Goal: Find specific page/section

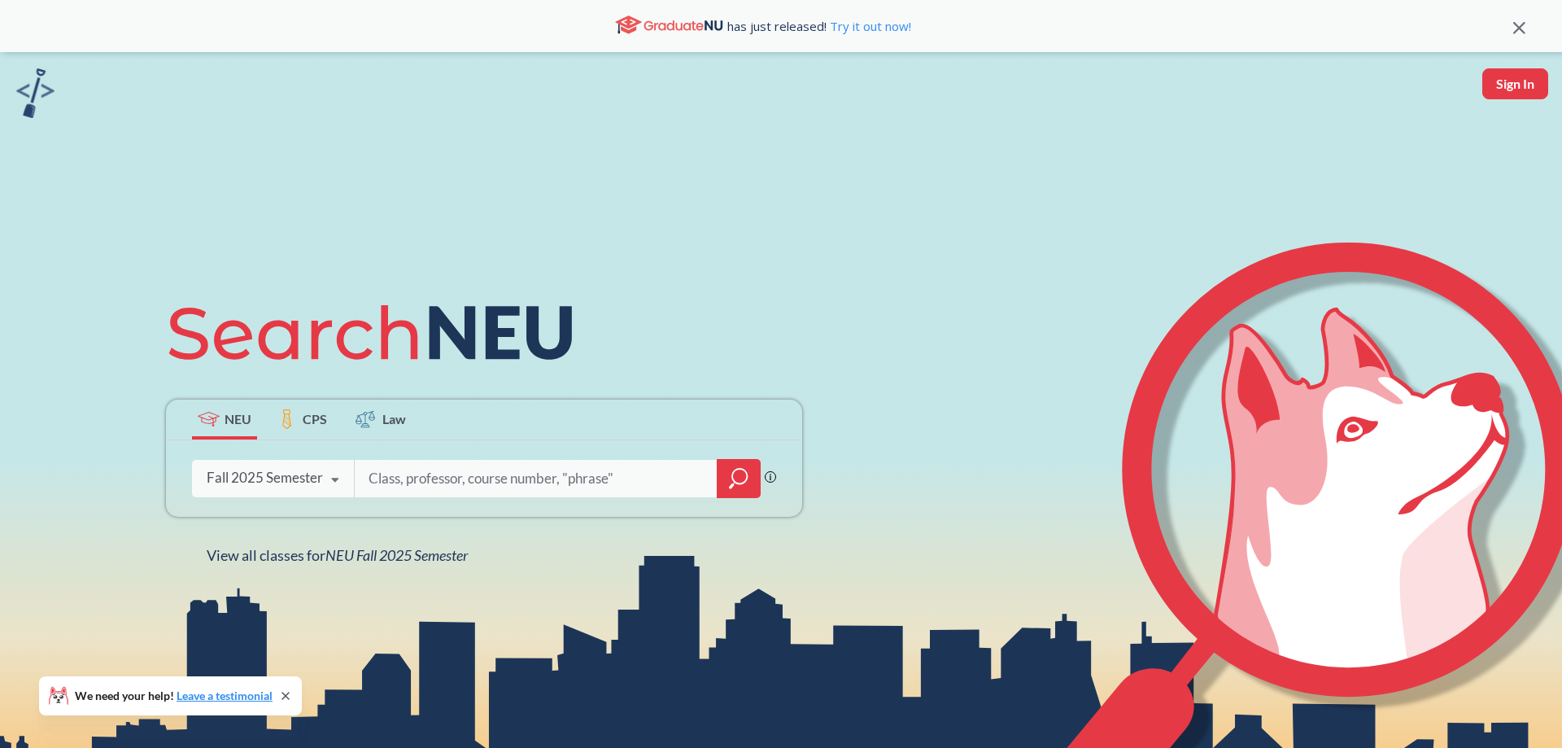
click at [417, 478] on input "search" at bounding box center [536, 478] width 338 height 34
type input "10200"
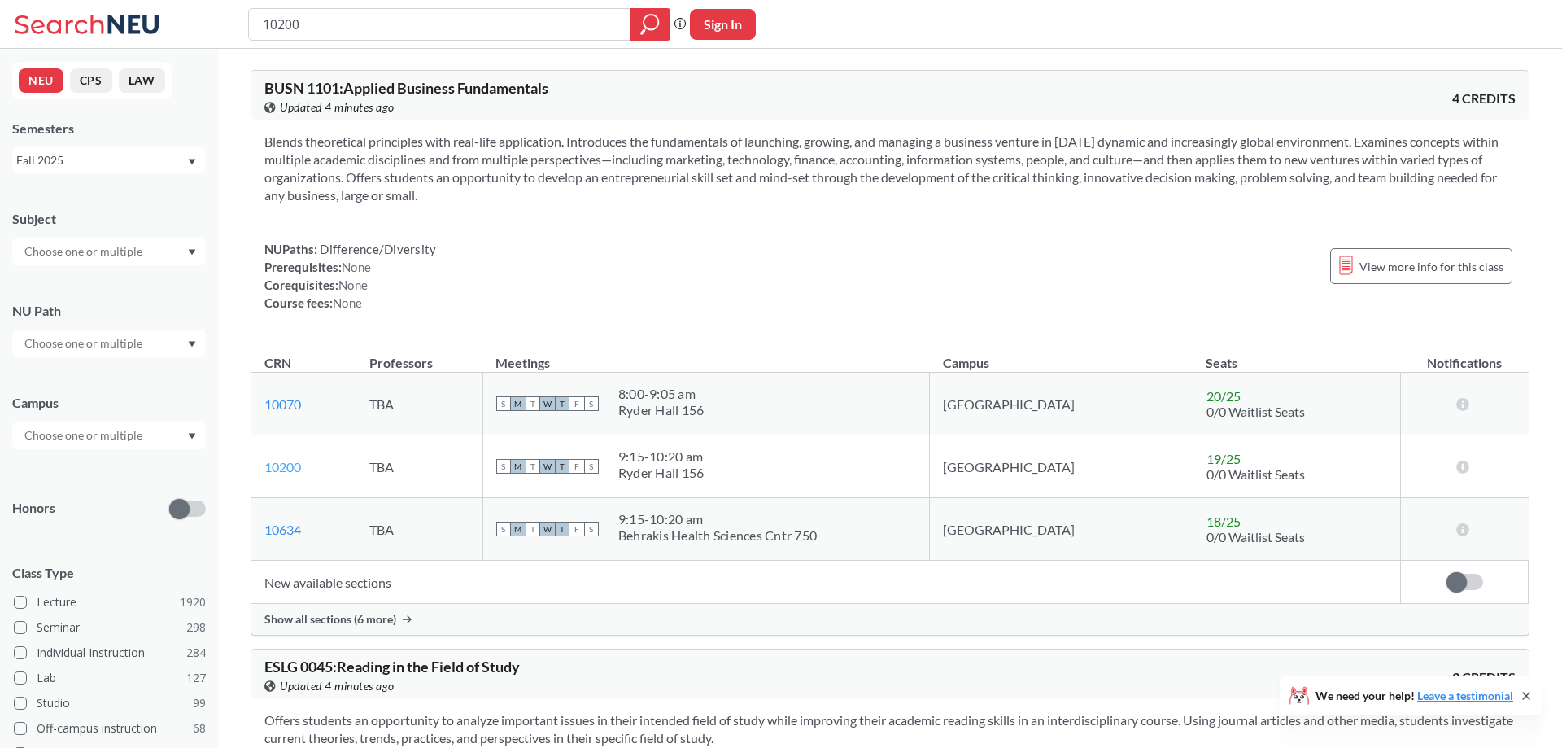
click at [274, 469] on link "10200" at bounding box center [282, 466] width 37 height 15
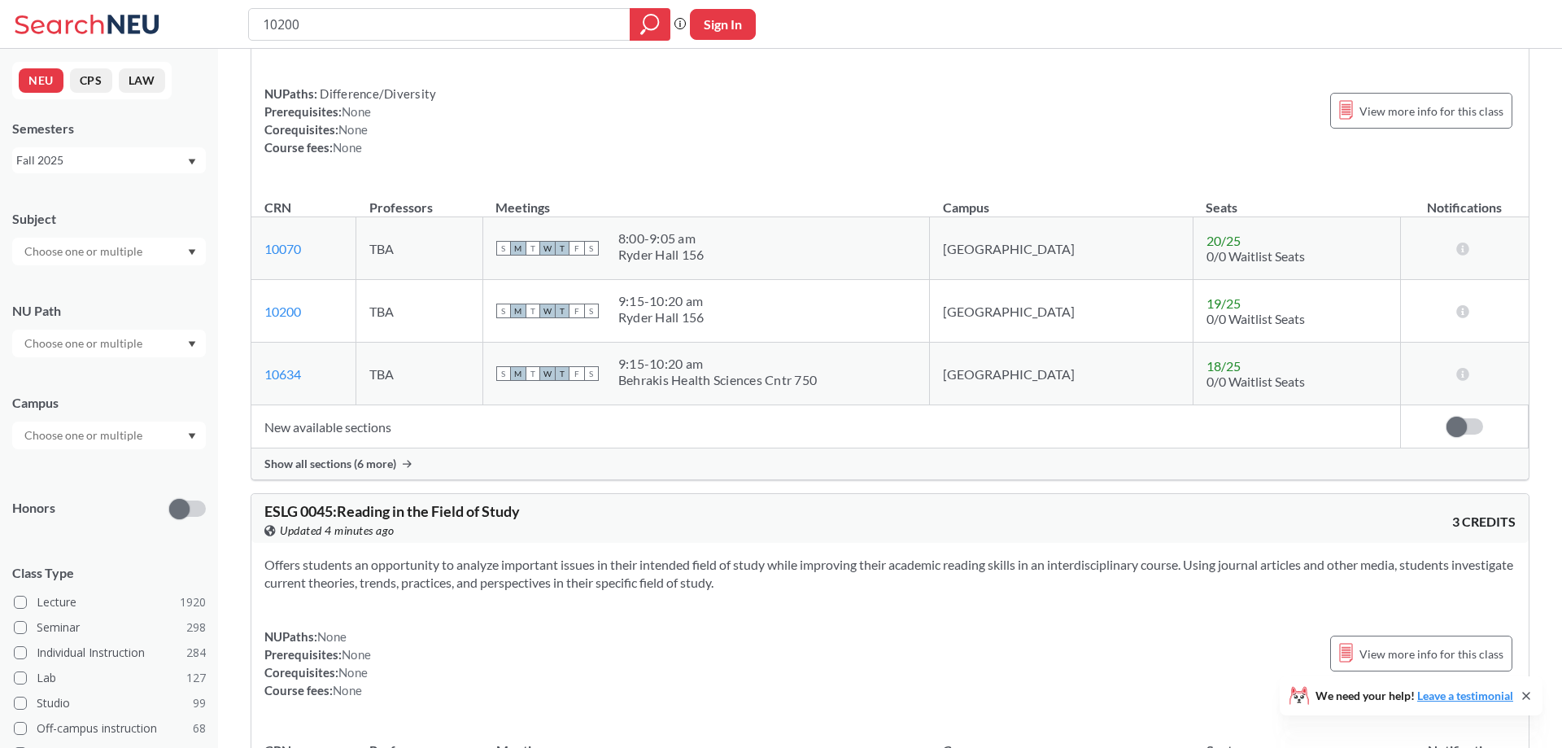
scroll to position [156, 0]
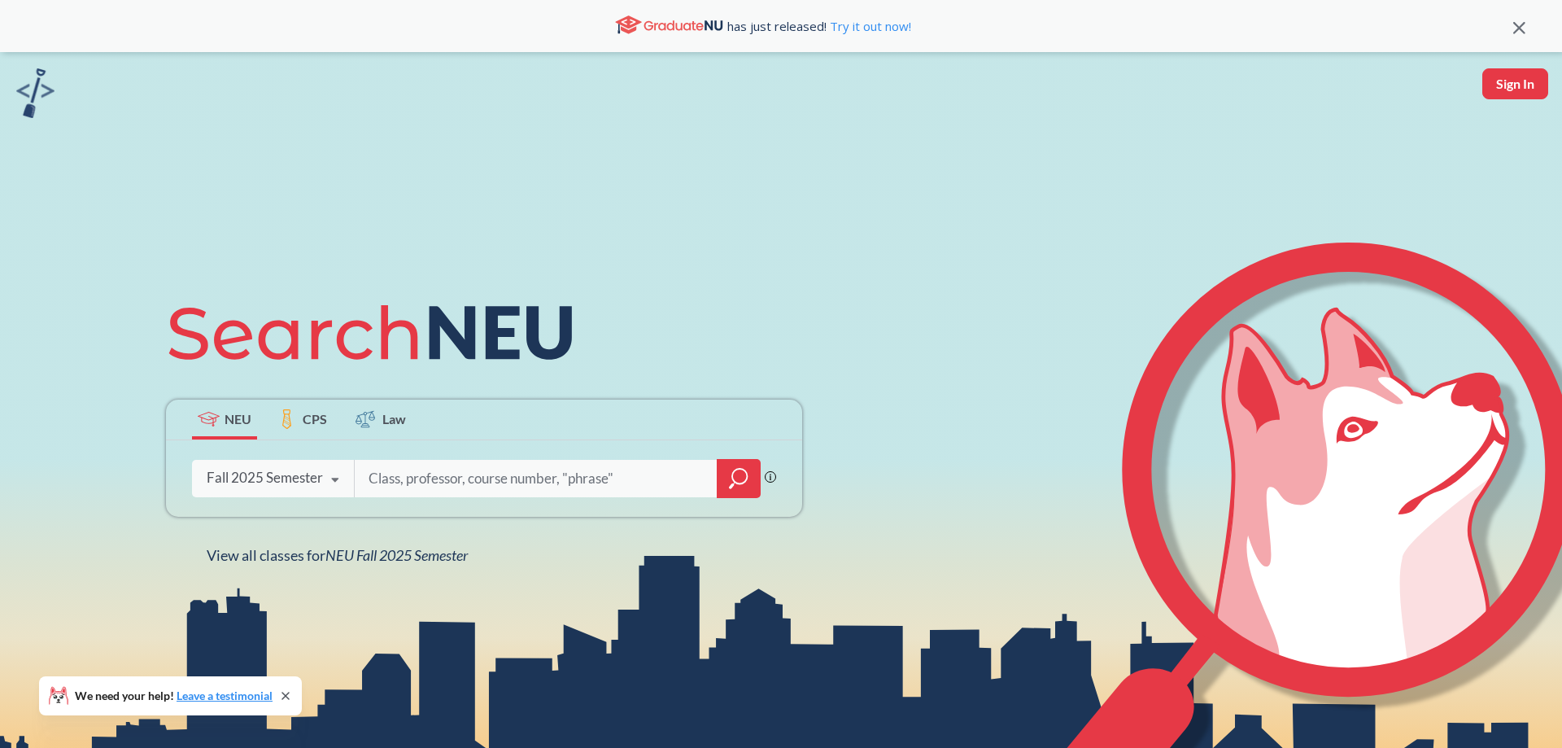
click at [509, 472] on input "search" at bounding box center [536, 478] width 338 height 34
type input "14651"
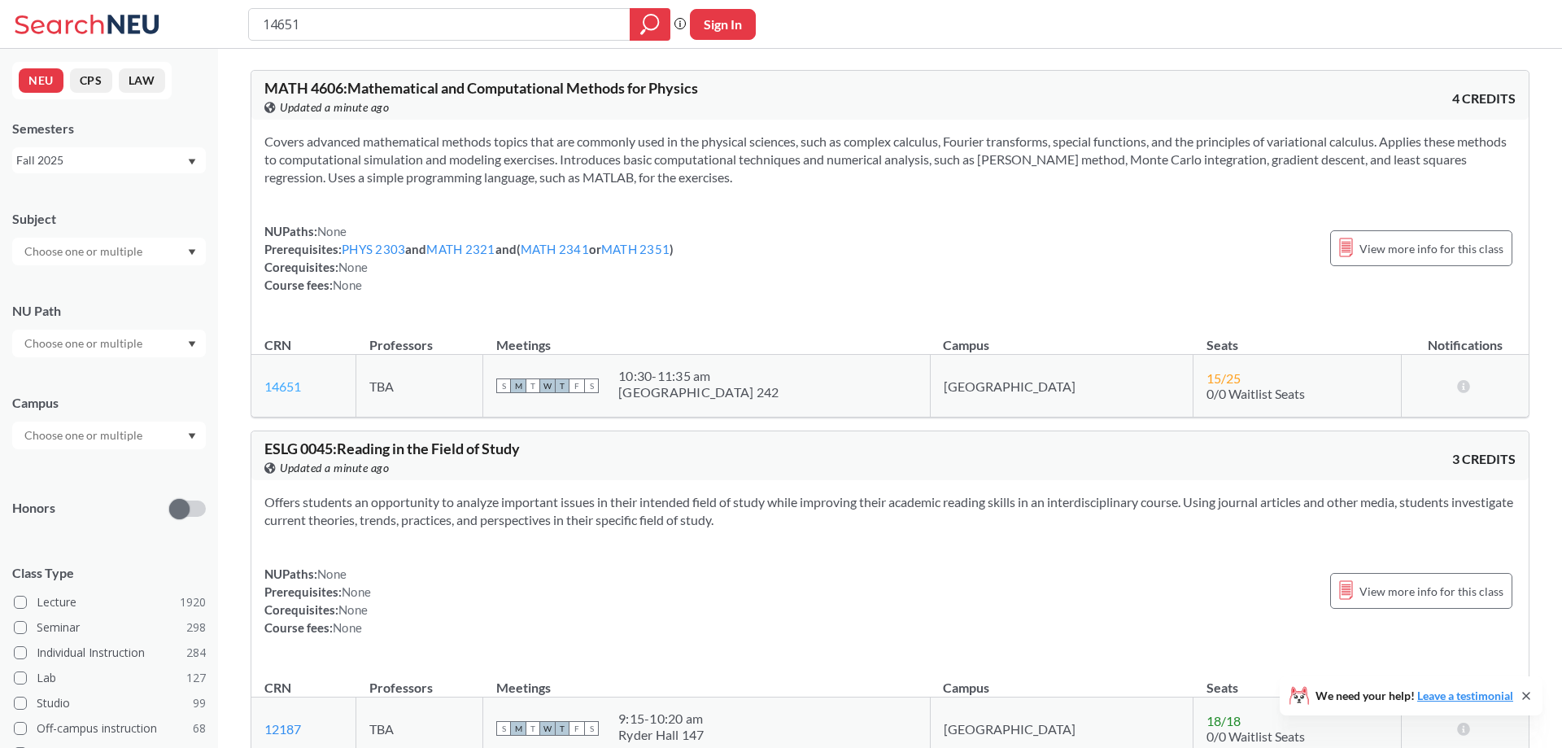
click at [290, 379] on link "14651" at bounding box center [282, 385] width 37 height 15
